Goal: Transaction & Acquisition: Book appointment/travel/reservation

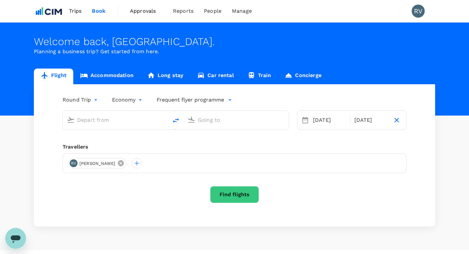
click at [118, 163] on icon at bounding box center [121, 163] width 6 height 6
click at [74, 166] on div at bounding box center [73, 163] width 10 height 10
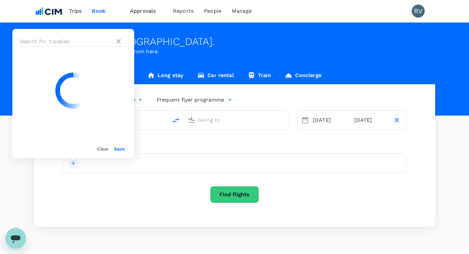
type input "[PERSON_NAME][GEOGRAPHIC_DATA][PERSON_NAME] (SYD)"
type input "[GEOGRAPHIC_DATA], [GEOGRAPHIC_DATA] (any)"
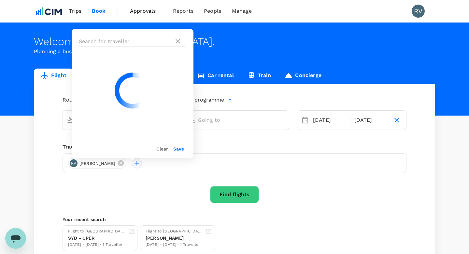
type input "[PERSON_NAME][GEOGRAPHIC_DATA][PERSON_NAME] (SYD)"
type input "[GEOGRAPHIC_DATA], [GEOGRAPHIC_DATA] (any)"
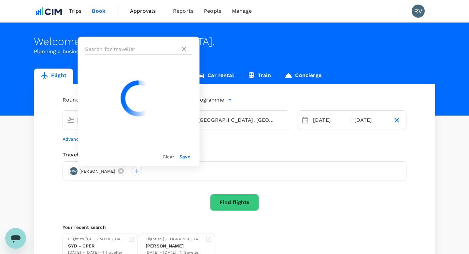
click at [131, 48] on input "text" at bounding box center [131, 49] width 93 height 10
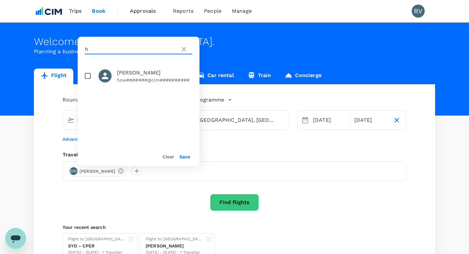
type input "h"
click at [88, 76] on input "checkbox" at bounding box center [88, 76] width 14 height 14
checkbox input "true"
click at [122, 168] on icon at bounding box center [121, 171] width 6 height 6
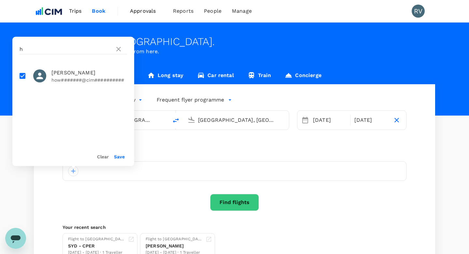
click at [156, 173] on div at bounding box center [235, 171] width 344 height 20
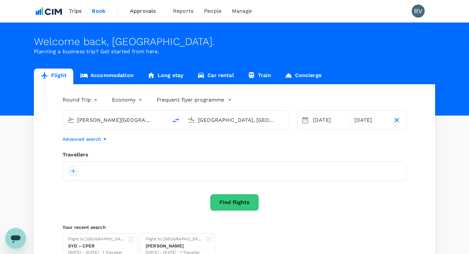
click at [76, 174] on div at bounding box center [73, 171] width 10 height 10
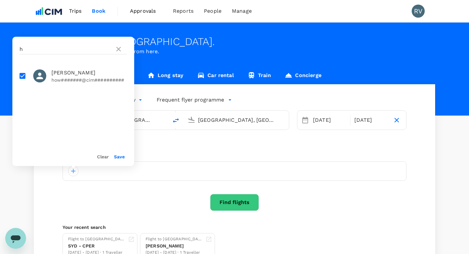
click at [117, 156] on button "Save" at bounding box center [119, 156] width 11 height 5
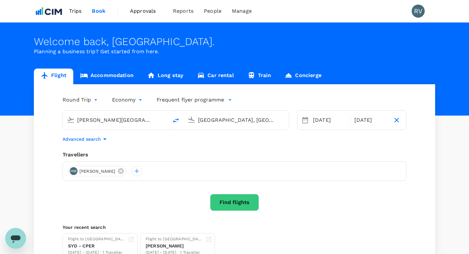
click at [125, 121] on input "[PERSON_NAME][GEOGRAPHIC_DATA][PERSON_NAME] (SYD)" at bounding box center [115, 120] width 77 height 10
click at [215, 123] on input "[GEOGRAPHIC_DATA], [GEOGRAPHIC_DATA] (any)" at bounding box center [236, 120] width 77 height 10
click at [234, 147] on p "[PERSON_NAME] Intl" at bounding box center [246, 145] width 114 height 7
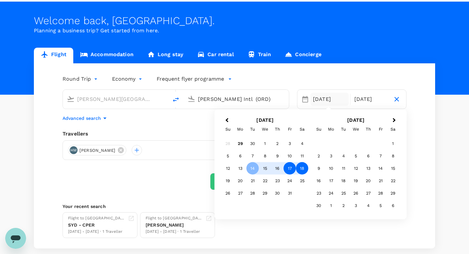
scroll to position [22, 0]
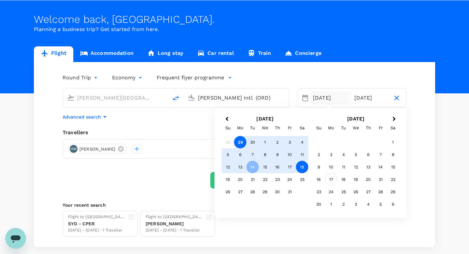
type input "[PERSON_NAME] Intl (ORD)"
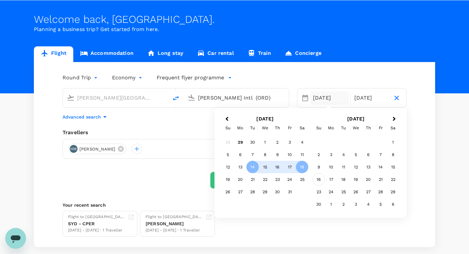
click at [316, 180] on div "16" at bounding box center [319, 179] width 12 height 12
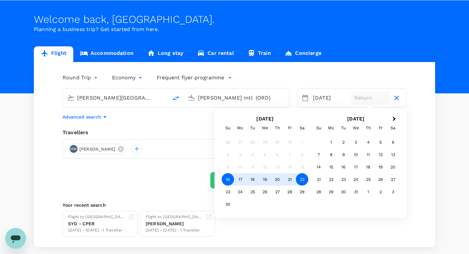
click at [302, 178] on div "22" at bounding box center [302, 179] width 12 height 12
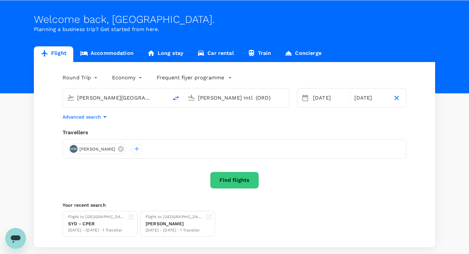
click at [245, 184] on button "Find flights" at bounding box center [234, 179] width 49 height 17
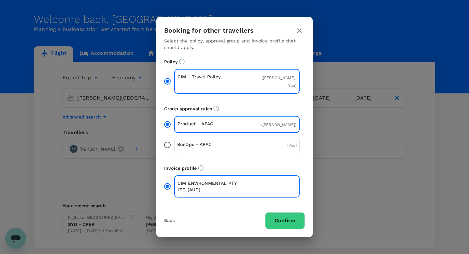
click at [235, 141] on p "BusOps - APAC" at bounding box center [207, 144] width 60 height 7
click at [174, 141] on input "BusOps - APAC ( You )" at bounding box center [168, 145] width 14 height 14
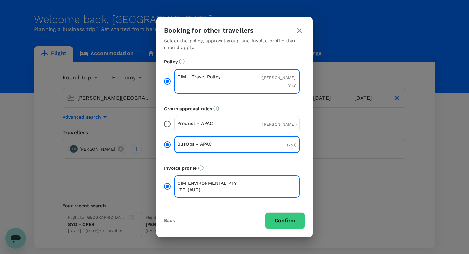
click at [247, 119] on div "Product - APAC ( [PERSON_NAME] )" at bounding box center [236, 124] width 125 height 16
click at [174, 119] on input "Product - APAC ( [PERSON_NAME] )" at bounding box center [168, 124] width 14 height 14
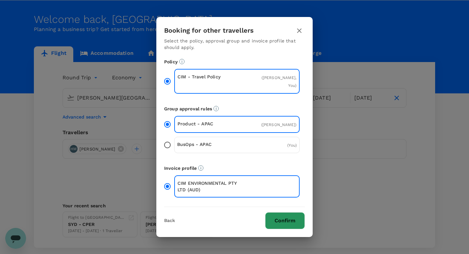
click at [281, 216] on button "Confirm" at bounding box center [285, 220] width 40 height 17
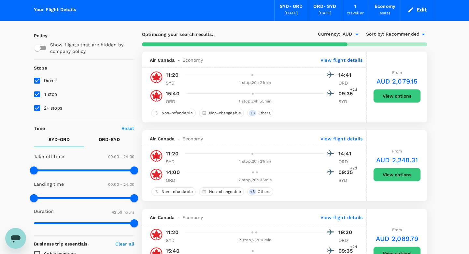
scroll to position [25, 0]
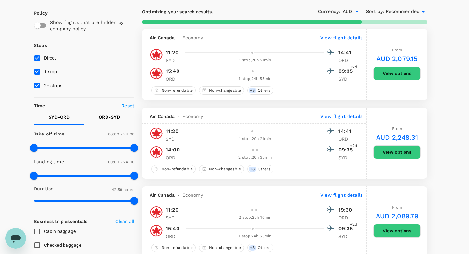
scroll to position [45, 0]
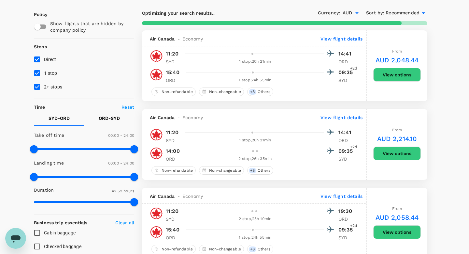
type input "2730"
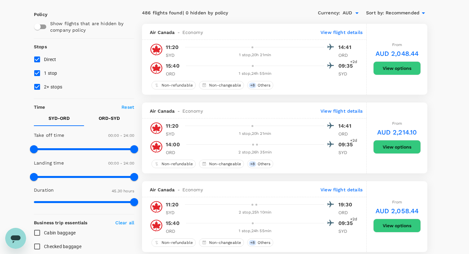
scroll to position [38, 0]
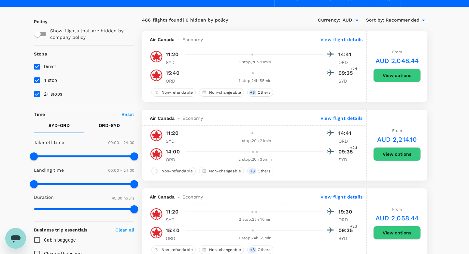
click at [249, 62] on div "1 stop , 20h 21min" at bounding box center [255, 62] width 138 height 7
click at [394, 74] on button "View options" at bounding box center [397, 75] width 48 height 14
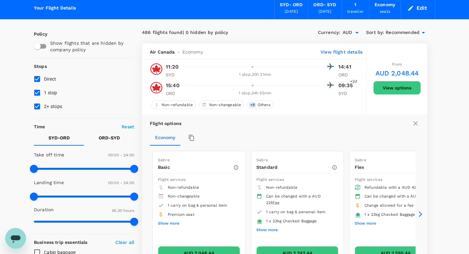
scroll to position [24, 0]
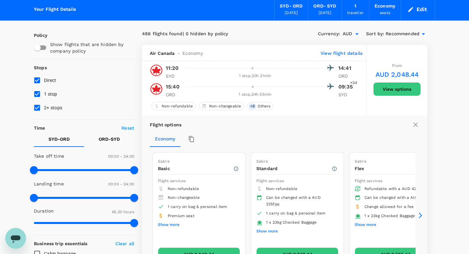
click at [324, 53] on p "View flight details" at bounding box center [342, 53] width 42 height 7
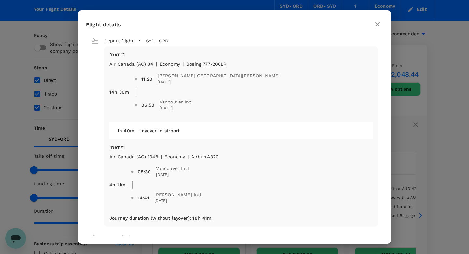
click at [140, 79] on span at bounding box center [137, 78] width 7 height 3
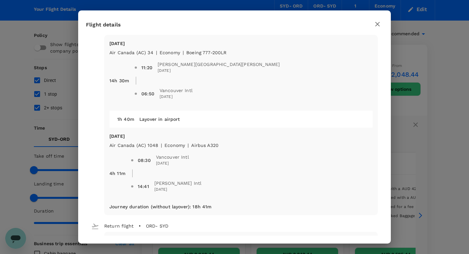
scroll to position [0, 0]
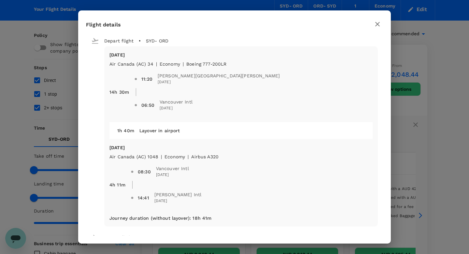
drag, startPoint x: 109, startPoint y: 54, endPoint x: 189, endPoint y: 194, distance: 160.9
click at [189, 194] on div "[DATE] Air Canada (AC) 34 | economy | Boeing 777-200LR 14h 30m 11:20 [GEOGRAPHI…" at bounding box center [241, 136] width 274 height 180
click at [376, 21] on icon "button" at bounding box center [378, 24] width 8 height 8
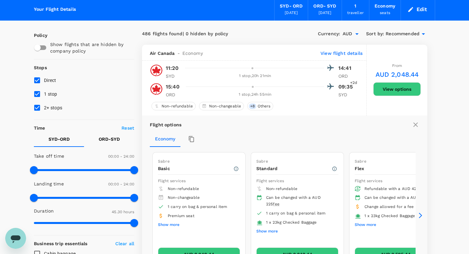
click at [334, 49] on div "Air Canada - Economy View flight details" at bounding box center [254, 53] width 225 height 16
click at [334, 52] on p "View flight details" at bounding box center [342, 53] width 42 height 7
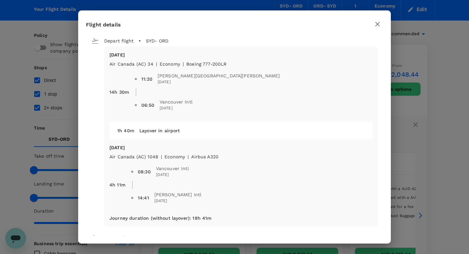
drag, startPoint x: 111, startPoint y: 65, endPoint x: 197, endPoint y: 107, distance: 96.0
click at [197, 107] on div "[DATE] Air Canada (AC) 34 | economy | Boeing 777-200LR 14h 30m 11:20 [PERSON_NA…" at bounding box center [240, 83] width 263 height 65
copy div "Air Canada (AC) 34 | economy | Boeing 777-200LR 14h 30m 11:20 [PERSON_NAME][GEO…"
click at [262, 98] on span "06:50 Vancouver Intl [DATE]" at bounding box center [253, 105] width 239 height 18
click at [376, 24] on icon "button" at bounding box center [378, 24] width 8 height 8
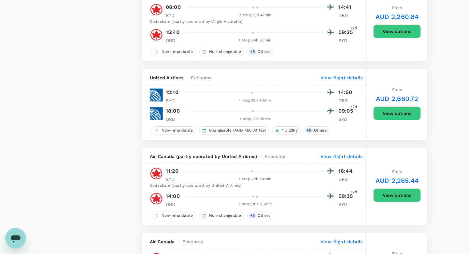
scroll to position [680, 0]
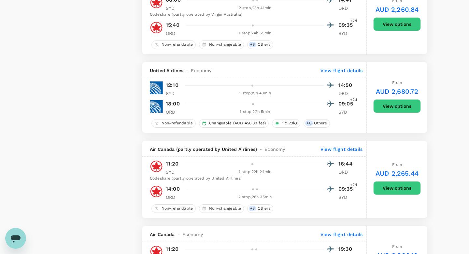
click at [337, 67] on p "View flight details" at bounding box center [342, 70] width 42 height 7
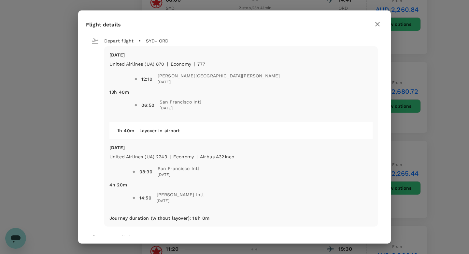
click at [379, 22] on icon "button" at bounding box center [378, 24] width 8 height 8
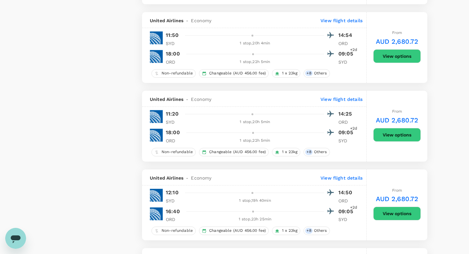
scroll to position [970, 0]
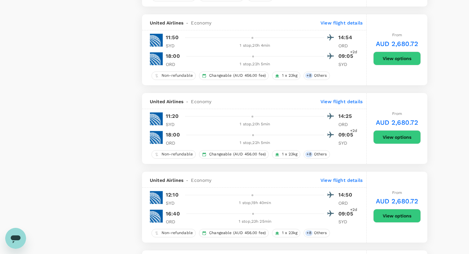
click at [328, 23] on p "View flight details" at bounding box center [342, 23] width 42 height 7
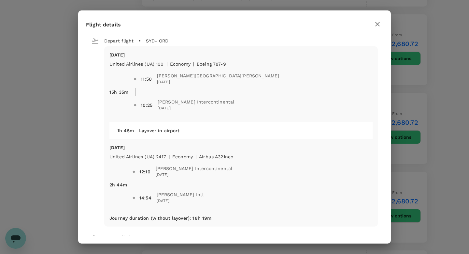
scroll to position [0, 0]
click at [204, 104] on span "[PERSON_NAME] Intercontinental" at bounding box center [196, 101] width 77 height 7
click at [202, 104] on span "[PERSON_NAME] Intercontinental" at bounding box center [196, 101] width 77 height 7
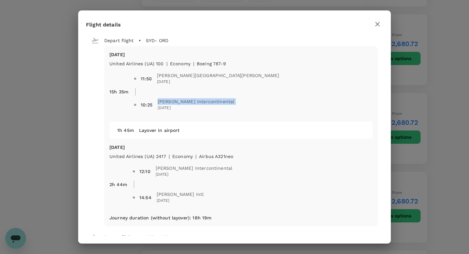
click at [202, 104] on span "[PERSON_NAME] Intercontinental" at bounding box center [196, 101] width 77 height 7
click at [255, 99] on span "10:25 [PERSON_NAME] Intercontinental [DATE]" at bounding box center [257, 104] width 232 height 13
click at [376, 24] on icon "button" at bounding box center [377, 24] width 5 height 5
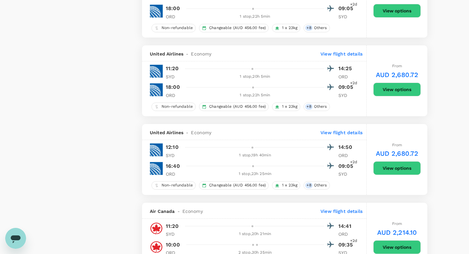
scroll to position [1019, 0]
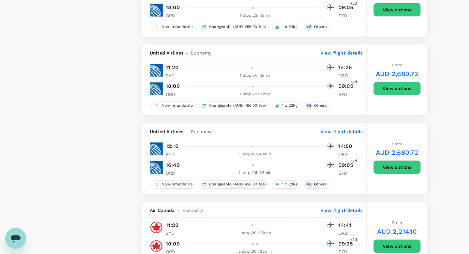
click at [168, 71] on p "11:20" at bounding box center [172, 68] width 13 height 8
click at [340, 54] on p "View flight details" at bounding box center [342, 53] width 42 height 7
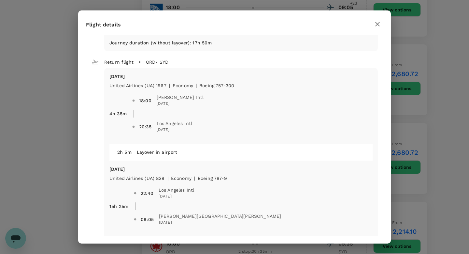
scroll to position [193, 0]
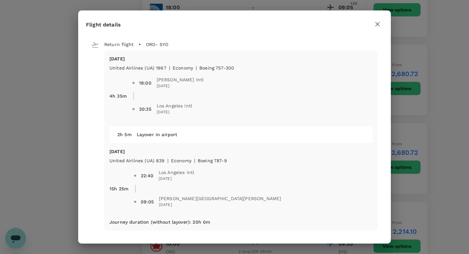
click at [377, 27] on icon "button" at bounding box center [378, 24] width 8 height 8
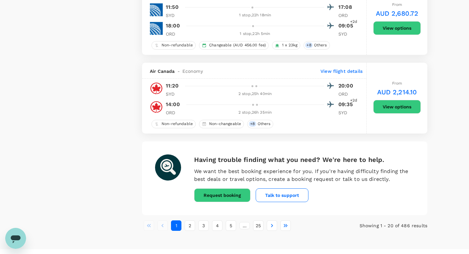
scroll to position [1725, 0]
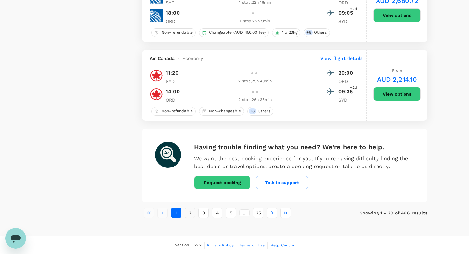
click at [191, 211] on button "2" at bounding box center [190, 212] width 10 height 10
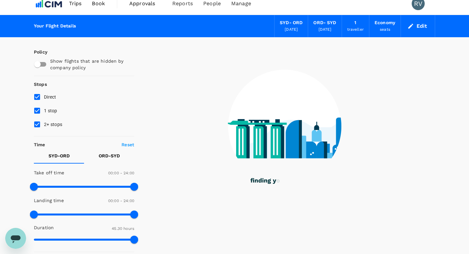
scroll to position [0, 0]
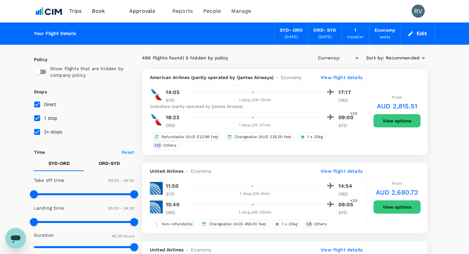
type input "AUD"
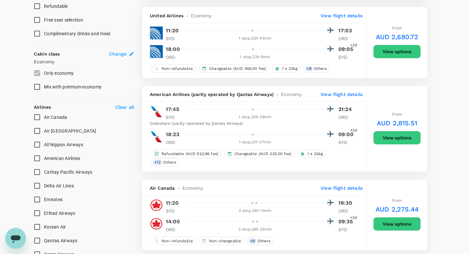
scroll to position [332, 0]
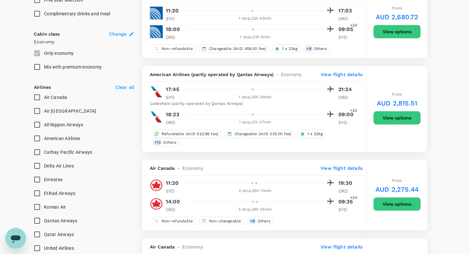
click at [237, 93] on div at bounding box center [259, 88] width 152 height 9
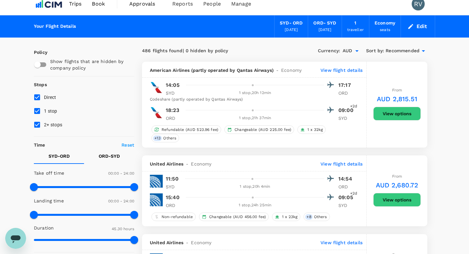
scroll to position [0, 0]
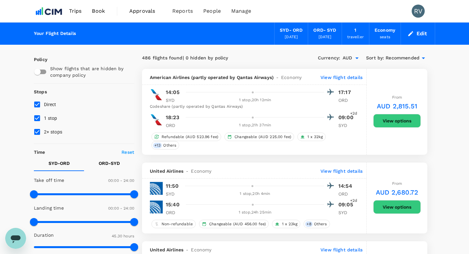
click at [257, 94] on div at bounding box center [258, 91] width 151 height 9
click at [341, 79] on p "View flight details" at bounding box center [342, 77] width 42 height 7
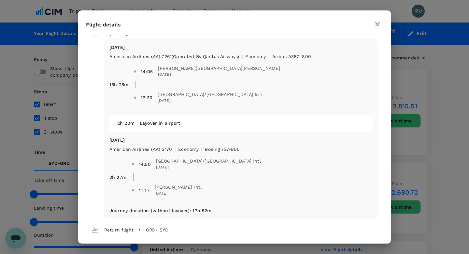
scroll to position [7, 0]
click at [380, 23] on icon "button" at bounding box center [378, 24] width 8 height 8
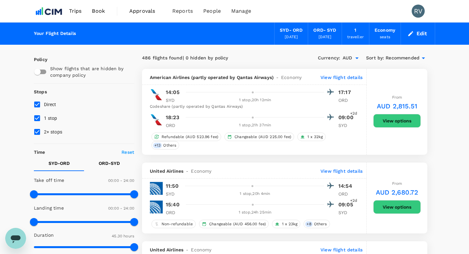
click at [352, 79] on p "View flight details" at bounding box center [342, 77] width 42 height 7
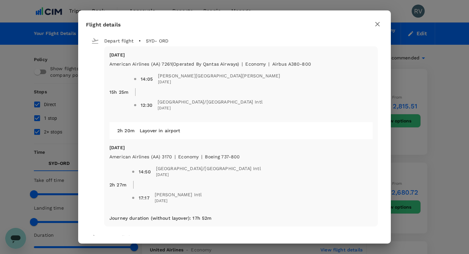
click at [379, 22] on icon "button" at bounding box center [377, 24] width 5 height 5
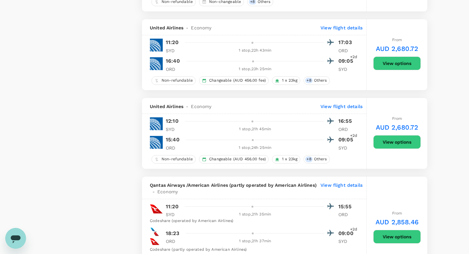
scroll to position [1633, 0]
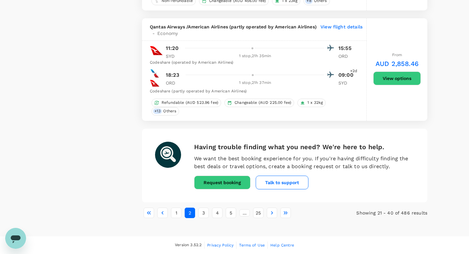
click at [171, 53] on p "SYD" at bounding box center [174, 56] width 16 height 7
click at [342, 23] on p "View flight details" at bounding box center [342, 29] width 42 height 13
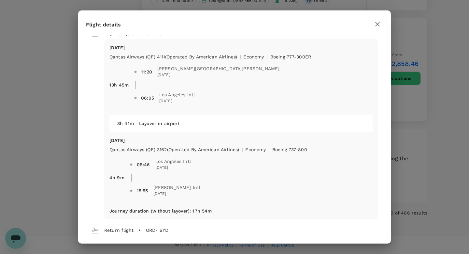
scroll to position [0, 0]
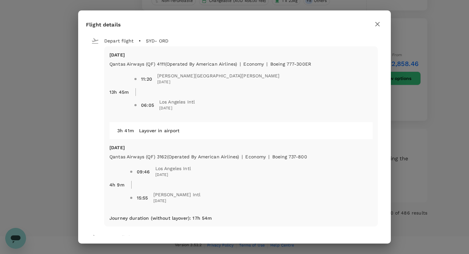
click at [380, 24] on icon "button" at bounding box center [378, 24] width 8 height 8
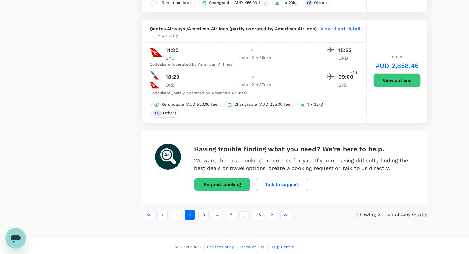
scroll to position [1633, 0]
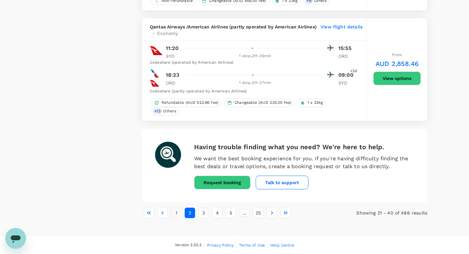
click at [175, 211] on button "1" at bounding box center [176, 212] width 10 height 10
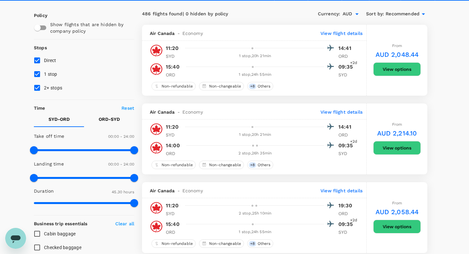
scroll to position [36, 0]
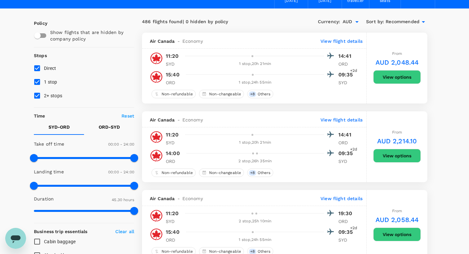
click at [236, 76] on div at bounding box center [258, 74] width 151 height 9
click at [337, 41] on p "View flight details" at bounding box center [342, 41] width 42 height 7
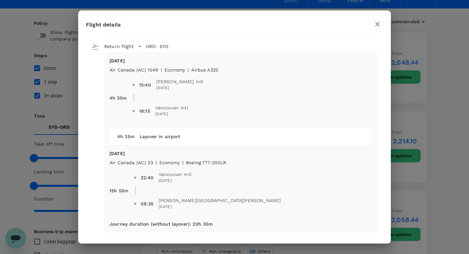
scroll to position [193, 0]
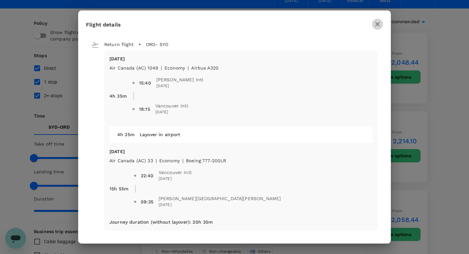
click at [378, 25] on icon "button" at bounding box center [378, 24] width 8 height 8
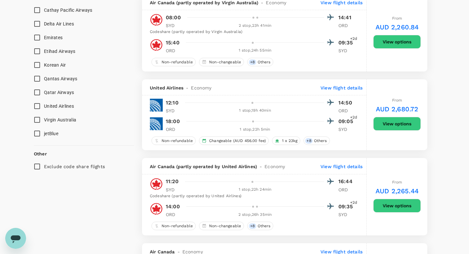
scroll to position [474, 0]
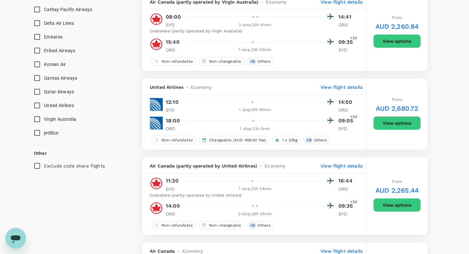
click at [240, 120] on div at bounding box center [259, 120] width 151 height 9
click at [343, 89] on p "View flight details" at bounding box center [342, 87] width 42 height 7
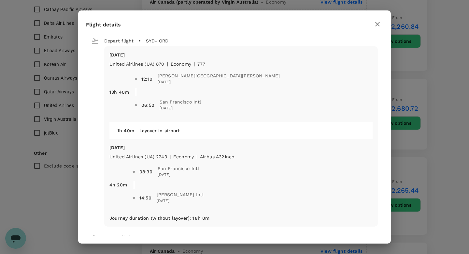
scroll to position [193, 0]
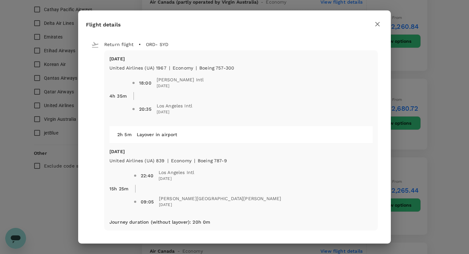
click at [380, 21] on icon "button" at bounding box center [378, 24] width 8 height 8
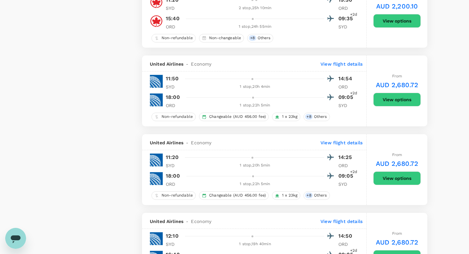
scroll to position [741, 0]
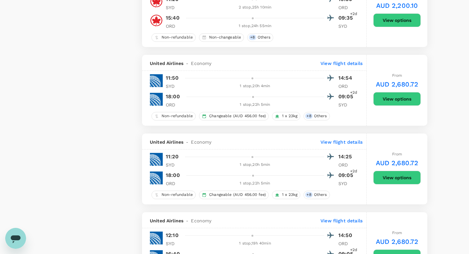
click at [333, 66] on p "View flight details" at bounding box center [342, 63] width 42 height 7
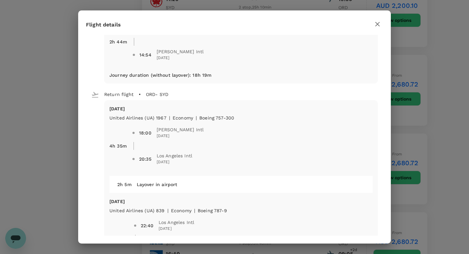
scroll to position [193, 0]
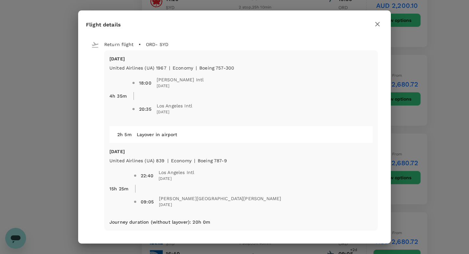
click at [380, 21] on icon "button" at bounding box center [378, 24] width 8 height 8
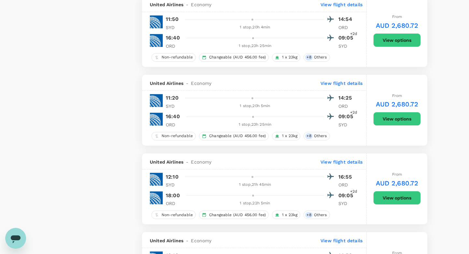
scroll to position [1111, 0]
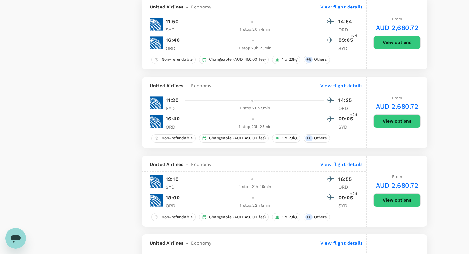
click at [343, 89] on p "View flight details" at bounding box center [342, 85] width 42 height 7
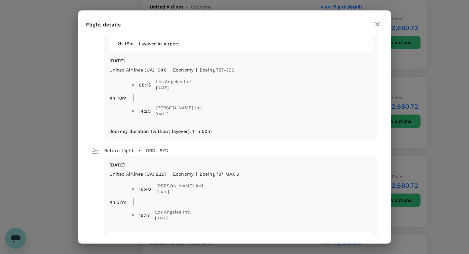
scroll to position [193, 0]
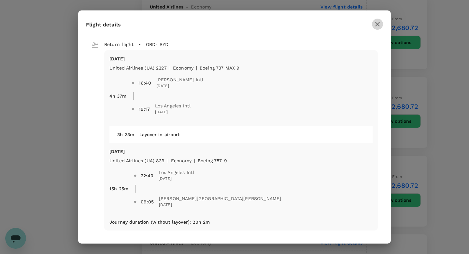
click at [378, 22] on icon "button" at bounding box center [378, 24] width 8 height 8
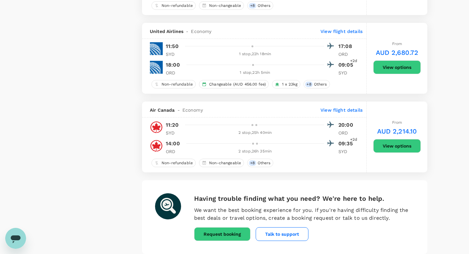
scroll to position [1537, 0]
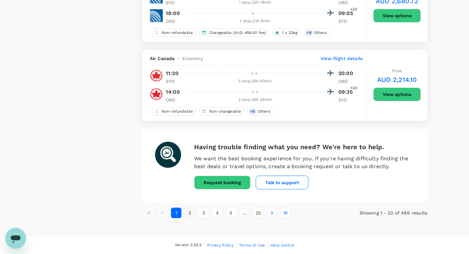
click at [190, 213] on button "2" at bounding box center [190, 212] width 10 height 10
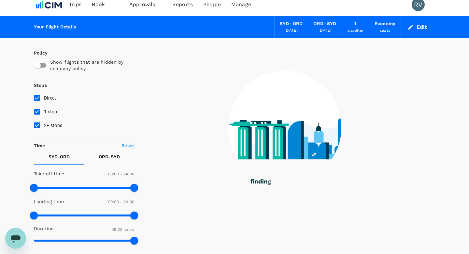
scroll to position [0, 0]
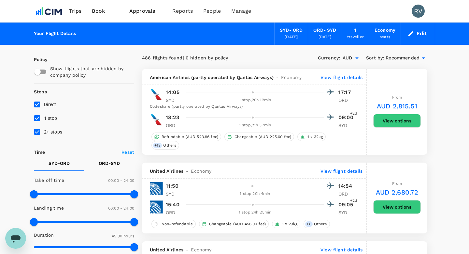
click at [331, 78] on p "View flight details" at bounding box center [342, 77] width 42 height 7
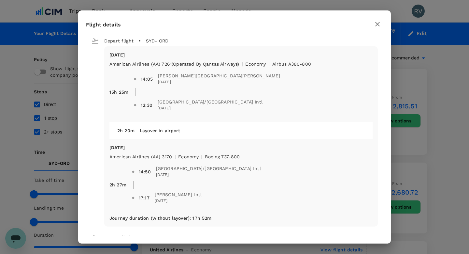
scroll to position [193, 0]
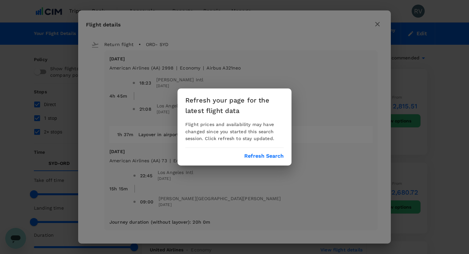
click at [320, 103] on div "Refresh your page for the latest flight data Flight prices and availability may…" at bounding box center [234, 127] width 469 height 254
click at [380, 25] on div "Refresh your page for the latest flight data Flight prices and availability may…" at bounding box center [234, 127] width 469 height 254
click at [276, 156] on button "Refresh Search" at bounding box center [263, 156] width 39 height 6
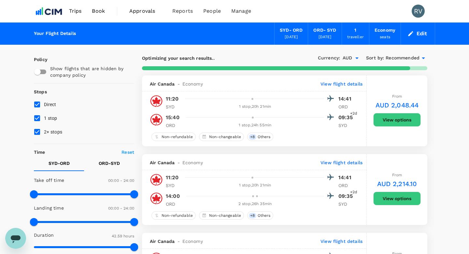
type input "2730"
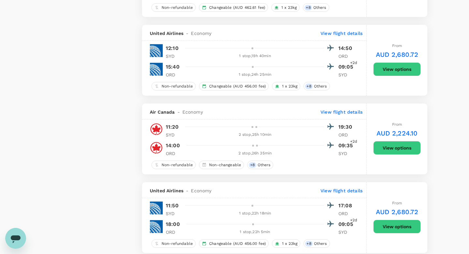
scroll to position [1537, 0]
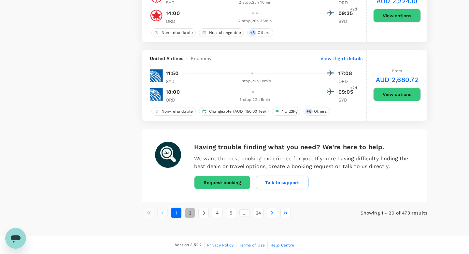
click at [191, 213] on button "2" at bounding box center [190, 212] width 10 height 10
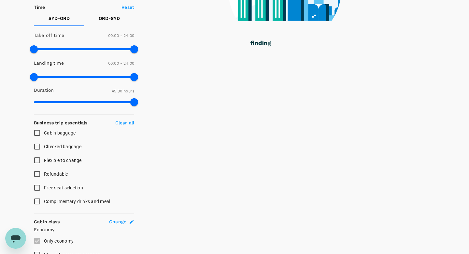
scroll to position [0, 0]
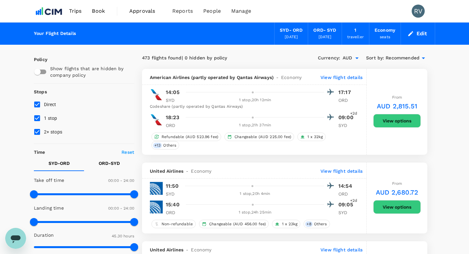
click at [345, 79] on p "View flight details" at bounding box center [342, 77] width 42 height 7
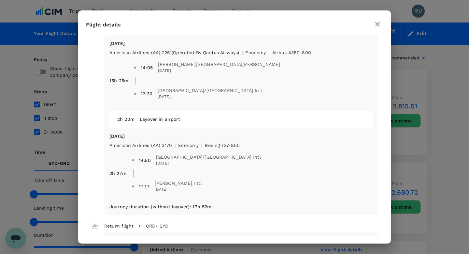
scroll to position [193, 0]
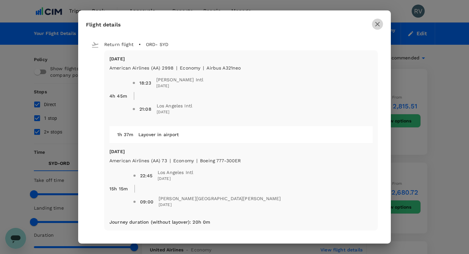
click at [377, 25] on icon "button" at bounding box center [378, 24] width 8 height 8
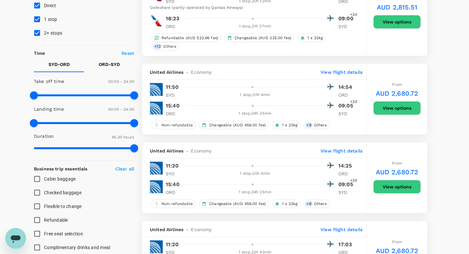
scroll to position [100, 0]
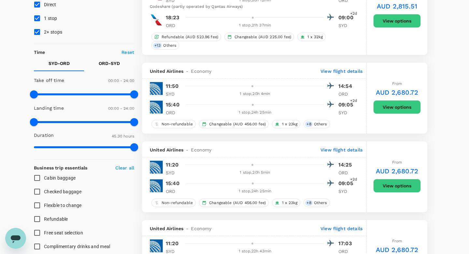
click at [340, 70] on p "View flight details" at bounding box center [342, 71] width 42 height 7
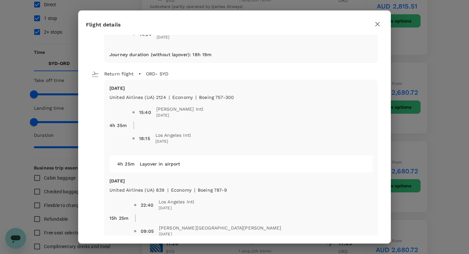
scroll to position [193, 0]
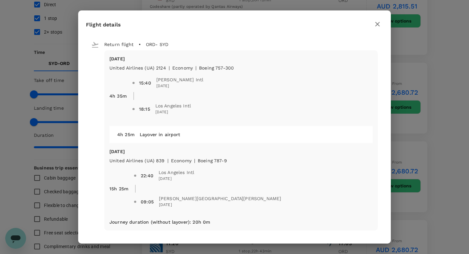
click at [380, 21] on icon "button" at bounding box center [378, 24] width 8 height 8
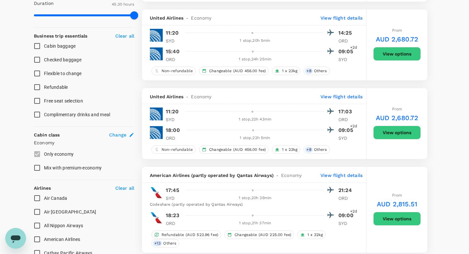
scroll to position [235, 0]
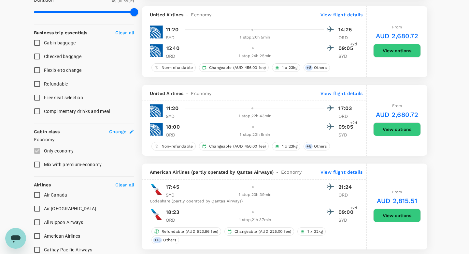
click at [340, 95] on p "View flight details" at bounding box center [342, 93] width 42 height 7
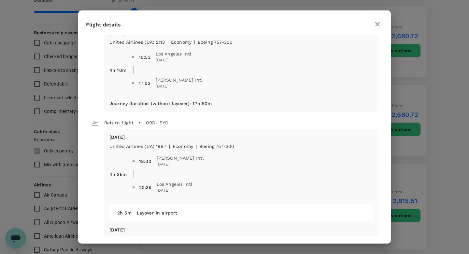
scroll to position [193, 0]
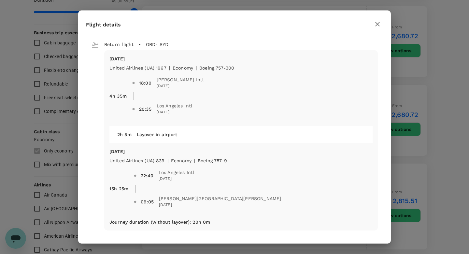
click at [380, 22] on icon "button" at bounding box center [377, 24] width 5 height 5
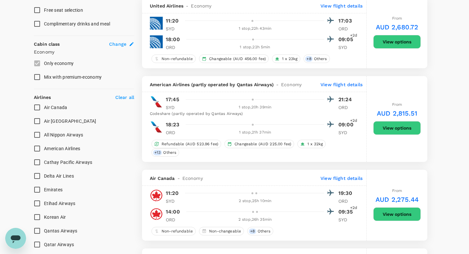
scroll to position [323, 0]
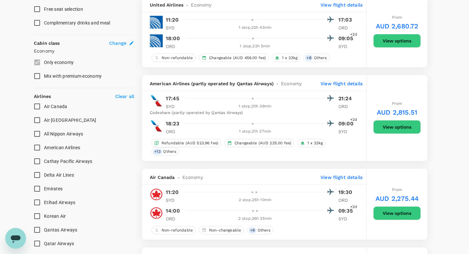
click at [341, 85] on p "View flight details" at bounding box center [342, 83] width 42 height 7
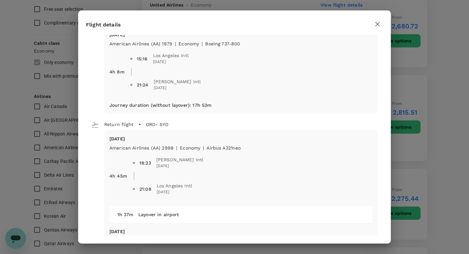
scroll to position [193, 0]
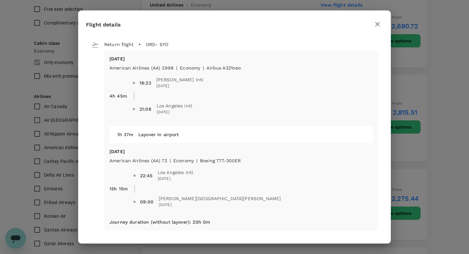
click at [418, 135] on div "Flight details Depart flight SYD - ORD [DATE] American Airlines (AA) 7374 (Oper…" at bounding box center [234, 127] width 469 height 254
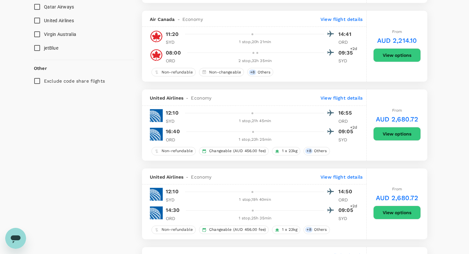
scroll to position [581, 0]
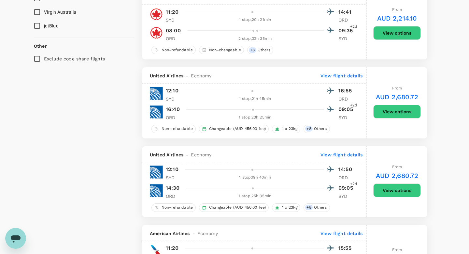
click at [336, 77] on p "View flight details" at bounding box center [342, 75] width 42 height 7
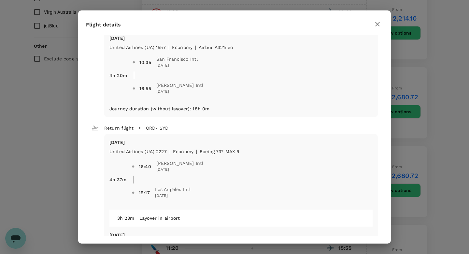
scroll to position [193, 0]
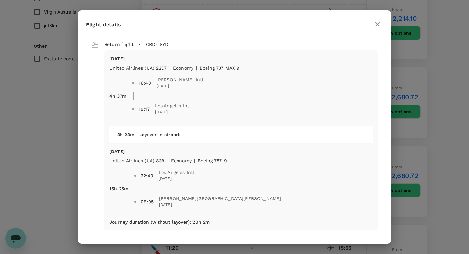
click at [377, 22] on icon "button" at bounding box center [378, 24] width 8 height 8
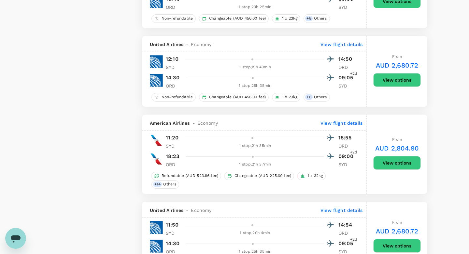
scroll to position [692, 0]
click at [347, 47] on p "View flight details" at bounding box center [342, 44] width 42 height 7
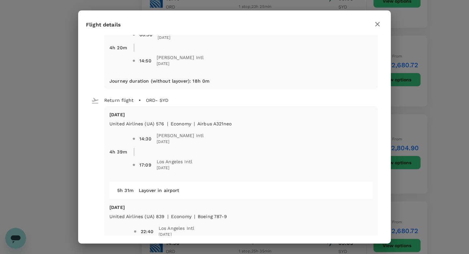
scroll to position [193, 0]
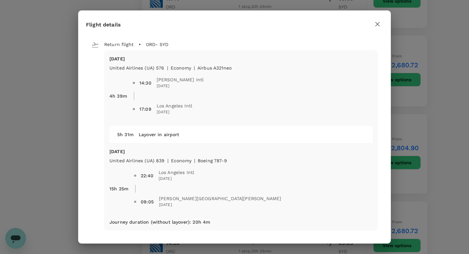
click at [376, 24] on icon "button" at bounding box center [378, 24] width 8 height 8
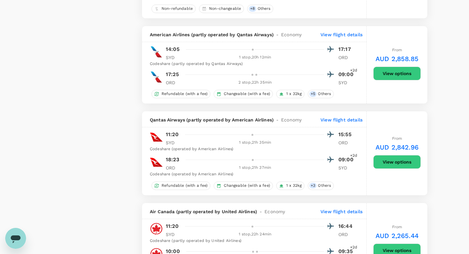
scroll to position [1195, 0]
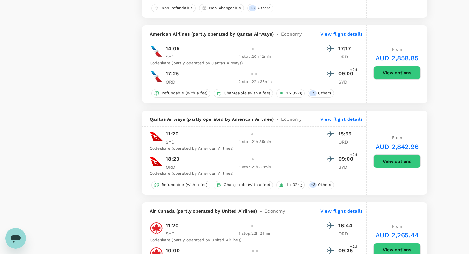
click at [346, 122] on p "View flight details" at bounding box center [342, 119] width 42 height 7
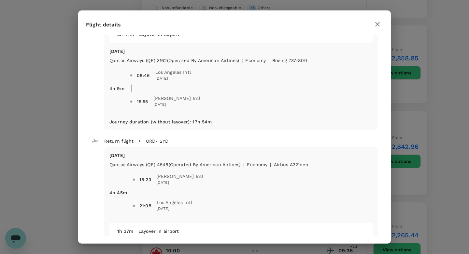
scroll to position [193, 0]
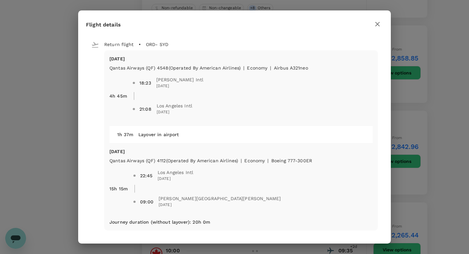
drag, startPoint x: 253, startPoint y: 147, endPoint x: 252, endPoint y: 152, distance: 5.6
click at [252, 153] on div "[DATE] Qantas Airways (QF) 4548 (Operated by American Airlines) | economy | Air…" at bounding box center [241, 140] width 274 height 180
click at [219, 70] on div "18:23 [PERSON_NAME] Intl [DATE] 21:08 [GEOGRAPHIC_DATA] Intl [DATE]" at bounding box center [250, 93] width 246 height 55
click at [377, 23] on icon "button" at bounding box center [377, 24] width 5 height 5
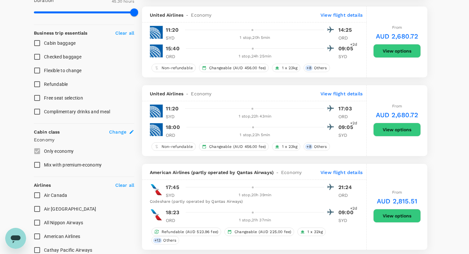
scroll to position [0, 0]
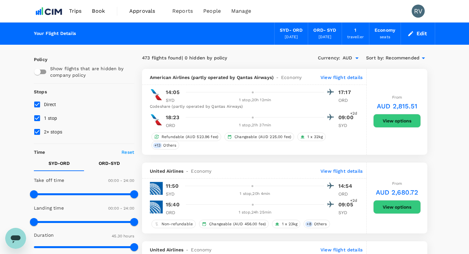
click at [321, 34] on div "[DATE]" at bounding box center [325, 37] width 13 height 7
click at [329, 36] on div "[DATE]" at bounding box center [325, 37] width 13 height 7
